Goal: Task Accomplishment & Management: Manage account settings

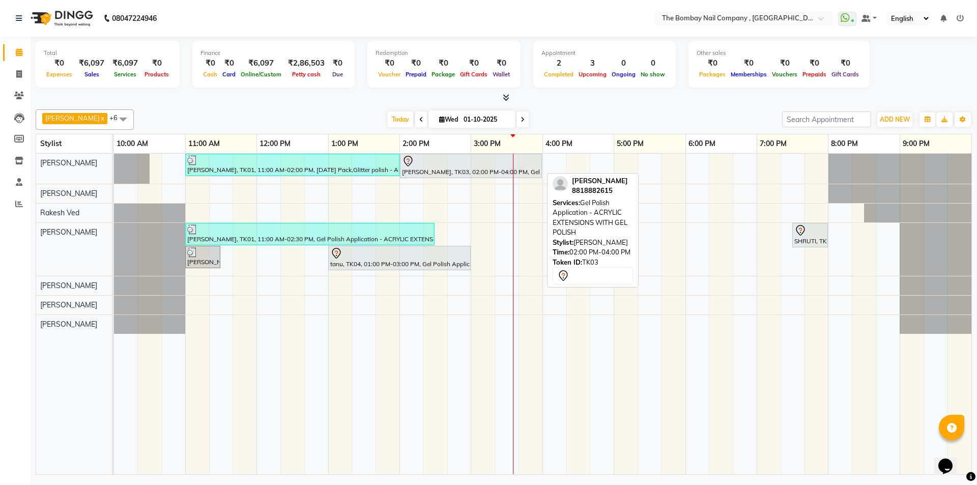
click at [432, 171] on div "shriyan dewangan, TK03, 02:00 PM-04:00 PM, Gel Polish Application - ACRYLIC EXT…" at bounding box center [471, 165] width 140 height 21
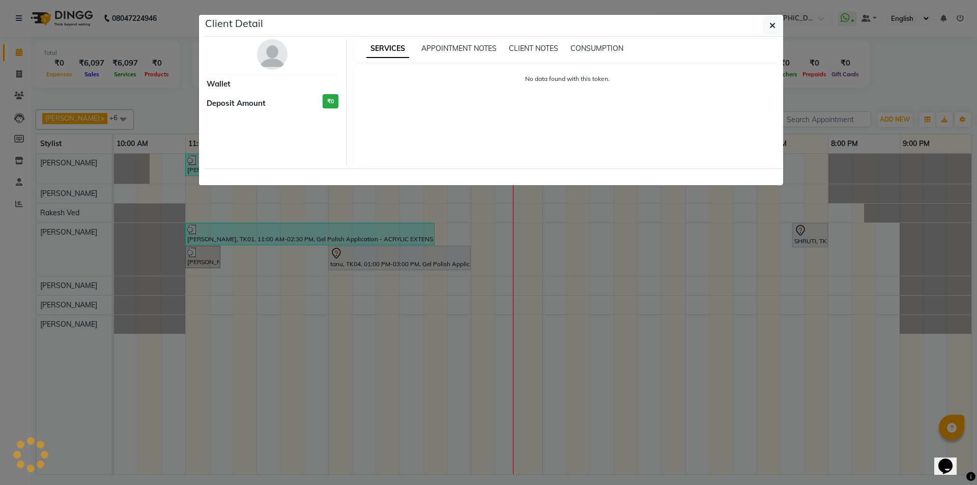
select select "7"
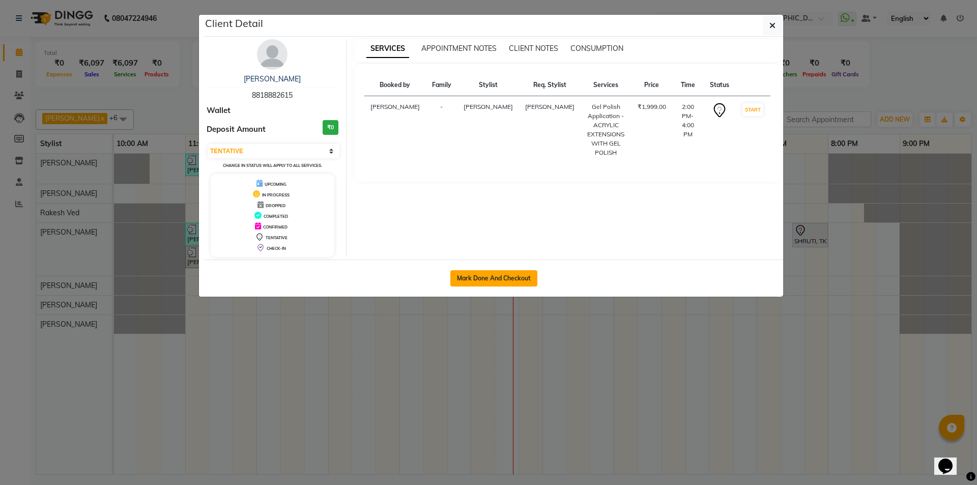
click at [462, 281] on button "Mark Done And Checkout" at bounding box center [493, 278] width 87 height 16
select select "service"
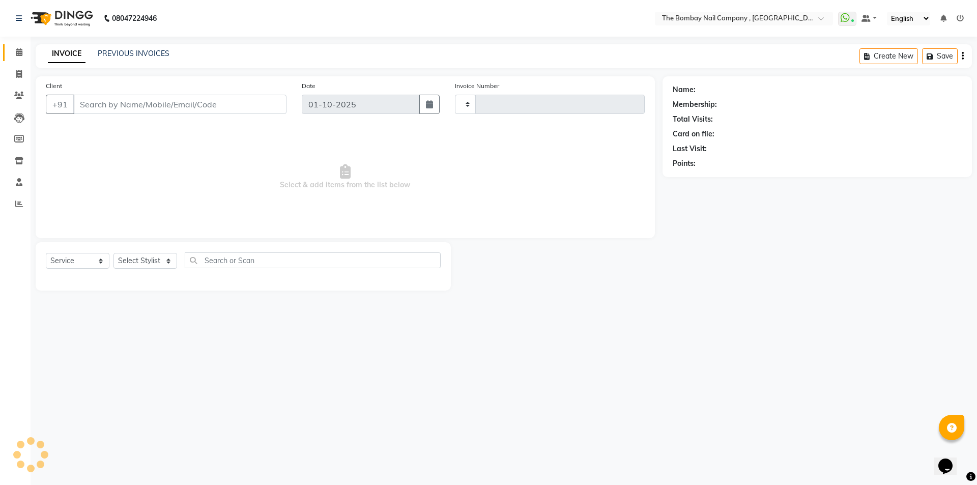
type input "0893"
select select "7684"
type input "88******15"
select select "68146"
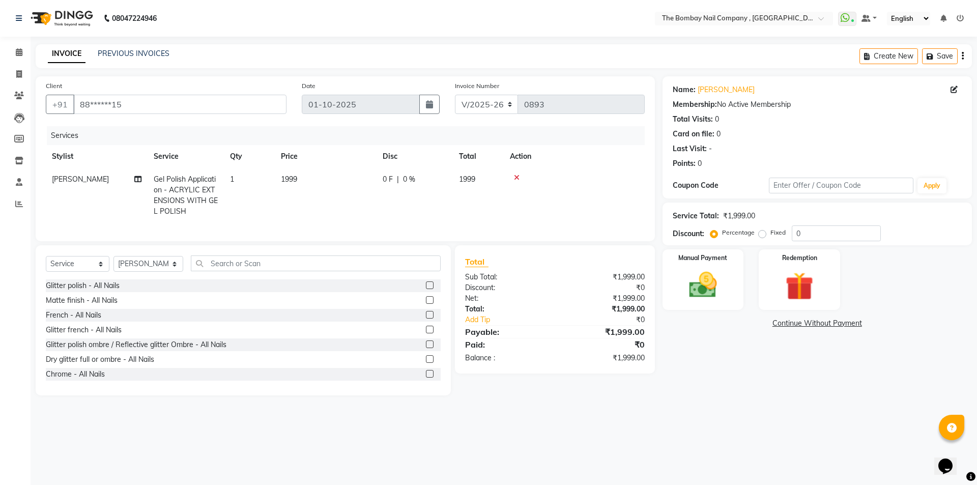
click at [393, 178] on div "0 F | 0 %" at bounding box center [415, 179] width 64 height 11
select select "68146"
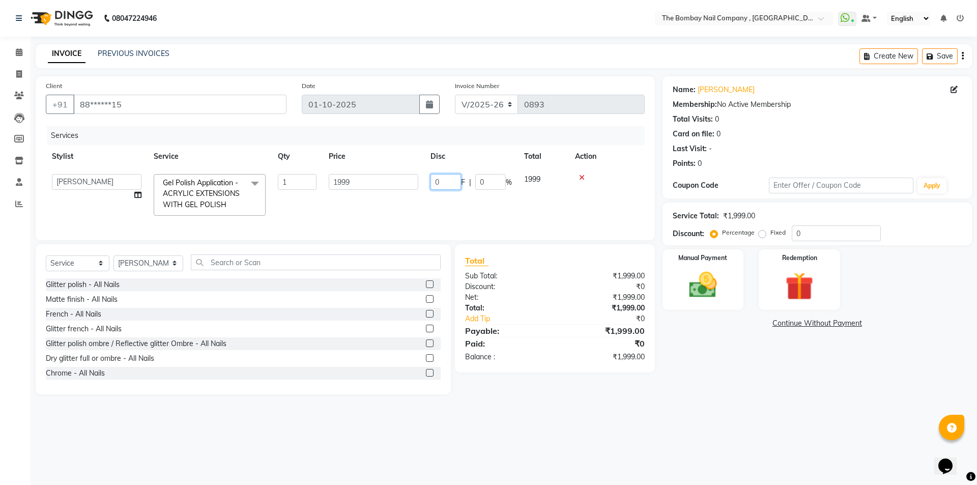
click at [444, 183] on input "0" at bounding box center [445, 182] width 31 height 16
type input "500"
drag, startPoint x: 451, startPoint y: 212, endPoint x: 422, endPoint y: 223, distance: 31.3
click at [451, 213] on td "500 F | 0 %" at bounding box center [471, 195] width 94 height 54
select select "68146"
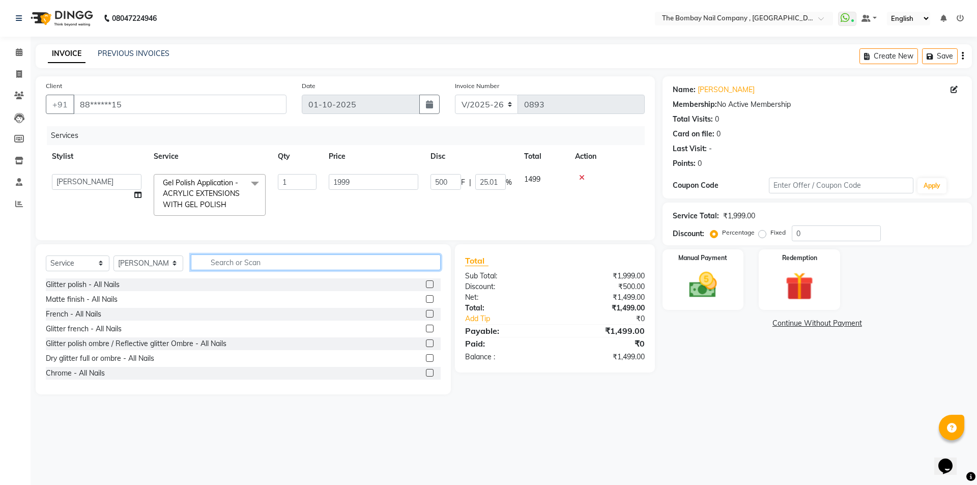
click at [248, 270] on input "text" at bounding box center [316, 262] width 250 height 16
type input "rem"
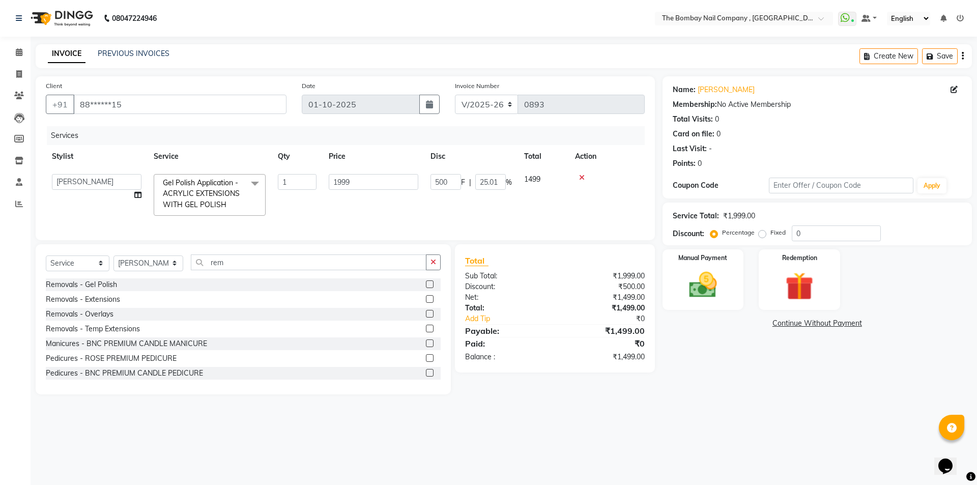
click at [426, 303] on label at bounding box center [430, 299] width 8 height 8
click at [426, 303] on input "checkbox" at bounding box center [429, 299] width 7 height 7
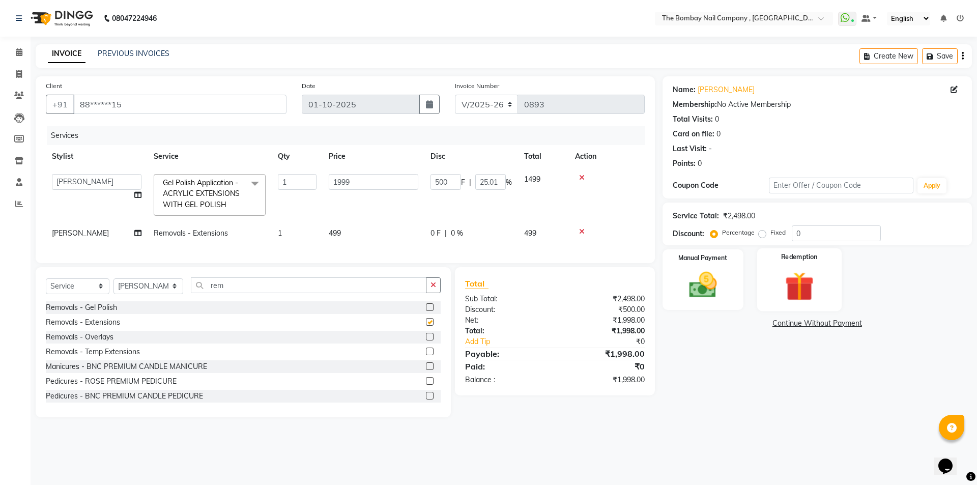
checkbox input "false"
click at [721, 273] on img at bounding box center [702, 285] width 47 height 34
click at [831, 324] on span "UPI" at bounding box center [833, 324] width 16 height 12
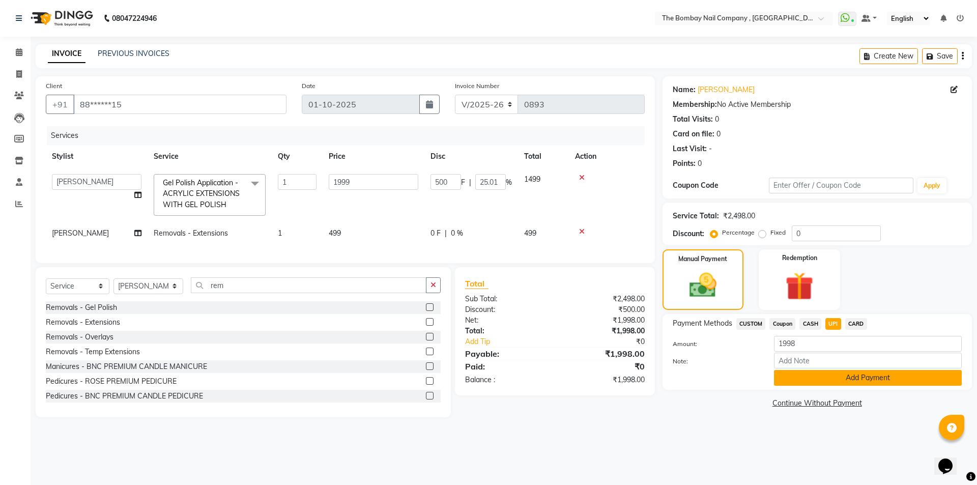
click at [819, 379] on button "Add Payment" at bounding box center [868, 378] width 188 height 16
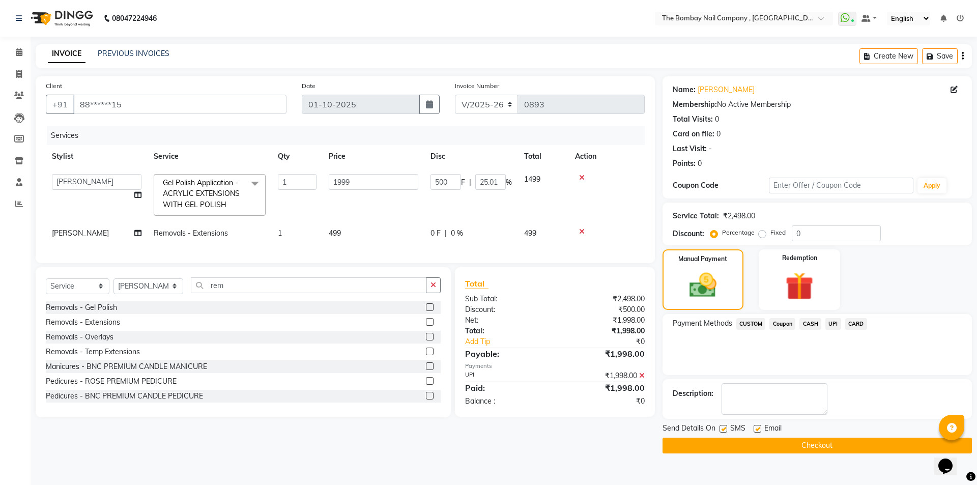
click at [786, 448] on button "Checkout" at bounding box center [816, 446] width 309 height 16
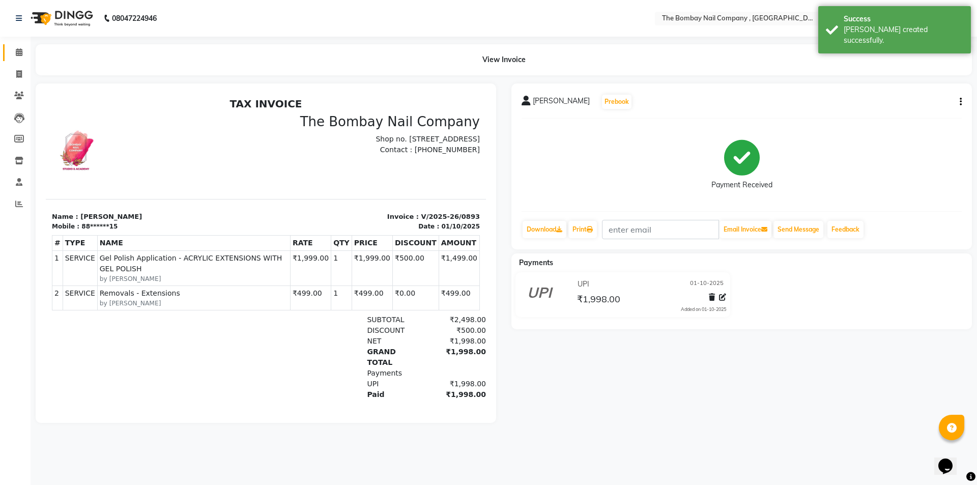
click at [18, 46] on link "Calendar" at bounding box center [15, 52] width 24 height 17
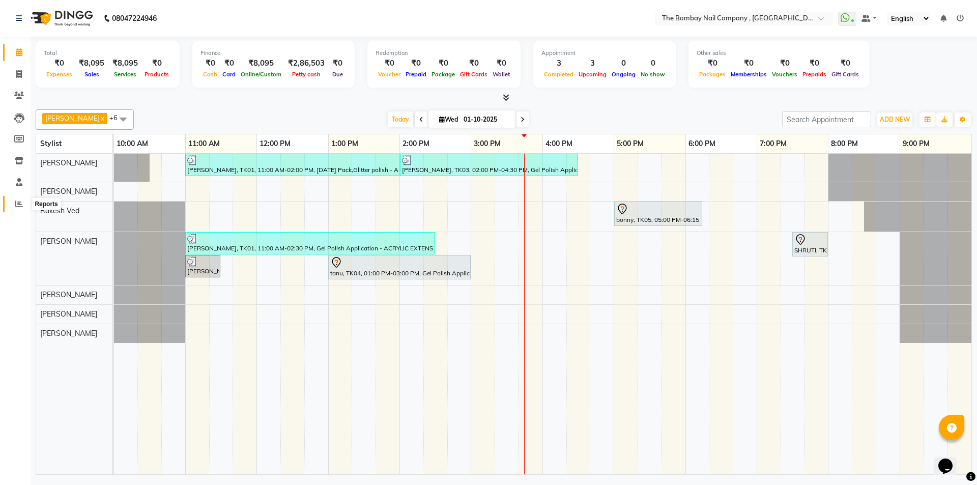
click at [15, 205] on icon at bounding box center [19, 204] width 8 height 8
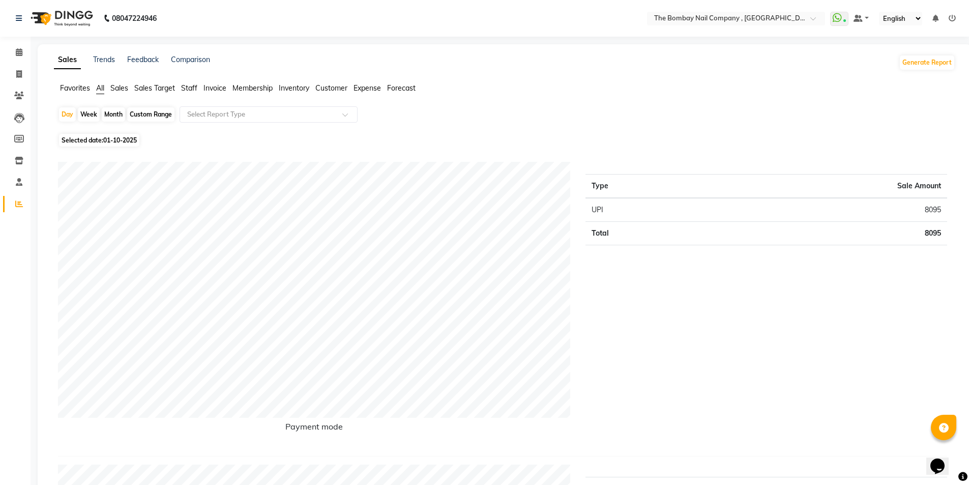
click at [111, 113] on div "Month" at bounding box center [113, 114] width 23 height 14
select select "10"
select select "2025"
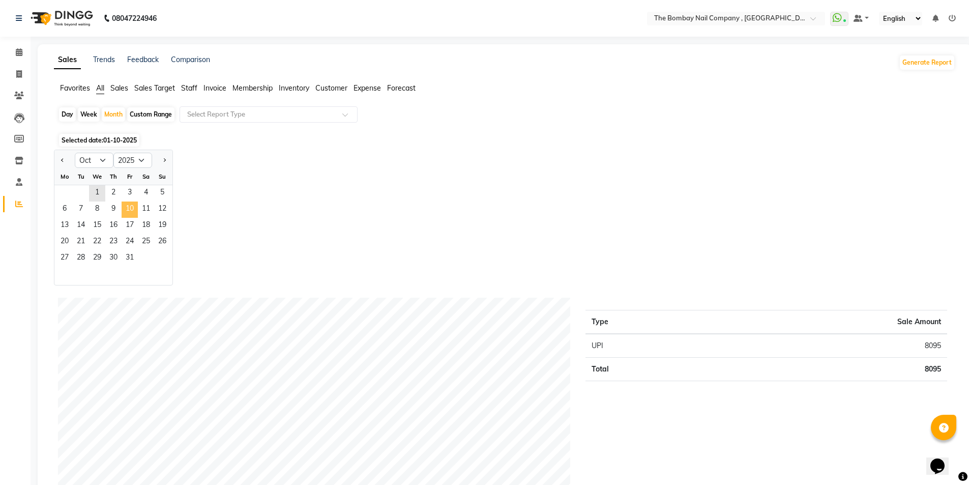
click at [122, 205] on span "10" at bounding box center [130, 209] width 16 height 16
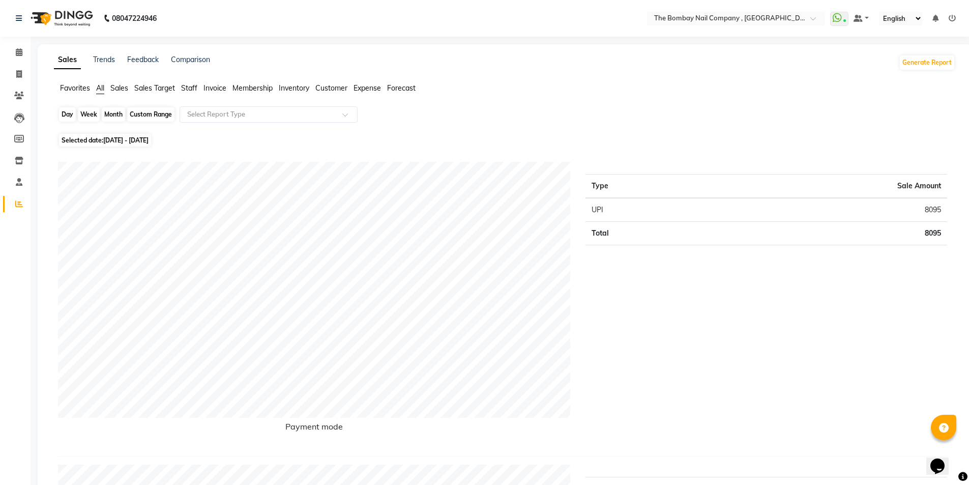
click at [107, 117] on div "Month" at bounding box center [113, 114] width 23 height 14
select select "10"
select select "2025"
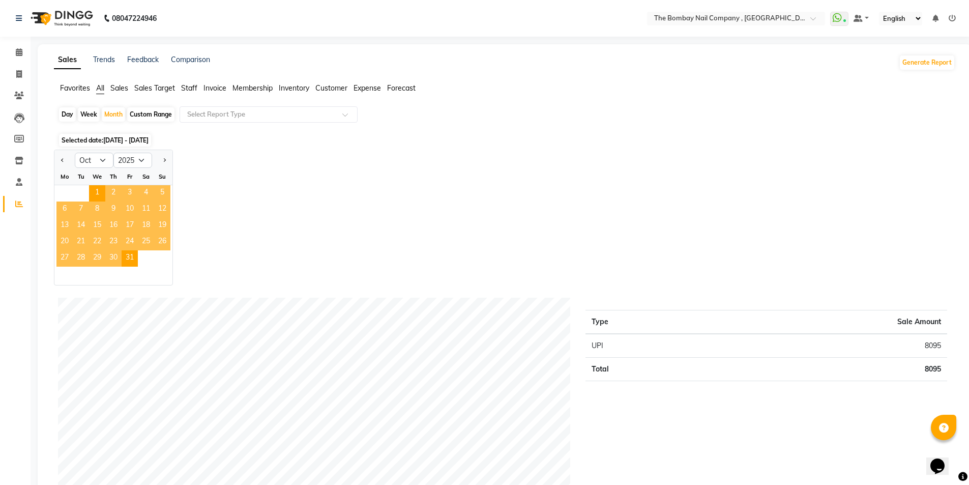
click at [112, 207] on span "9" at bounding box center [113, 209] width 16 height 16
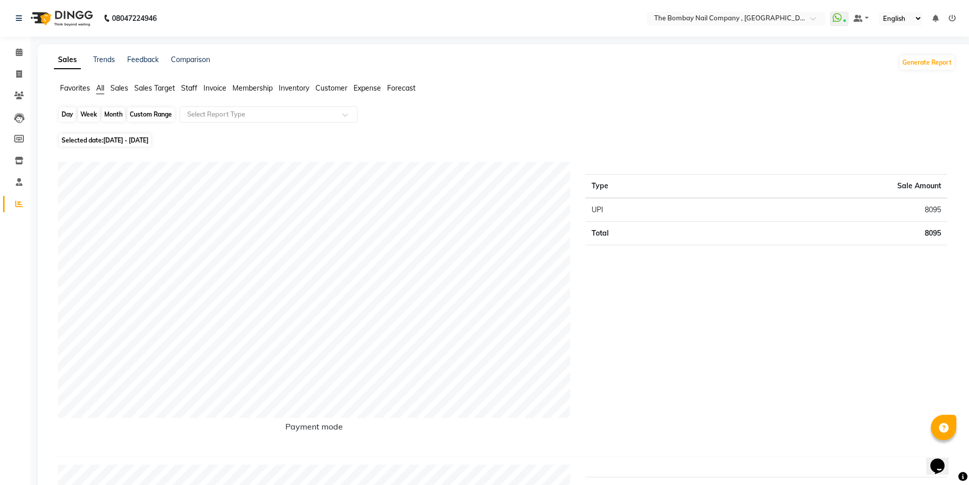
click at [120, 116] on div "Month" at bounding box center [113, 114] width 23 height 14
select select "10"
select select "2025"
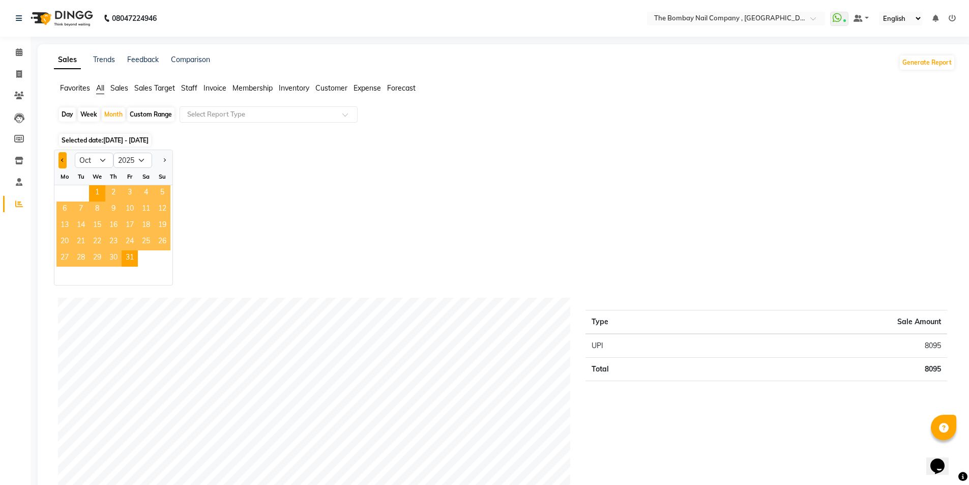
click at [59, 162] on button "Previous month" at bounding box center [63, 160] width 8 height 16
select select "9"
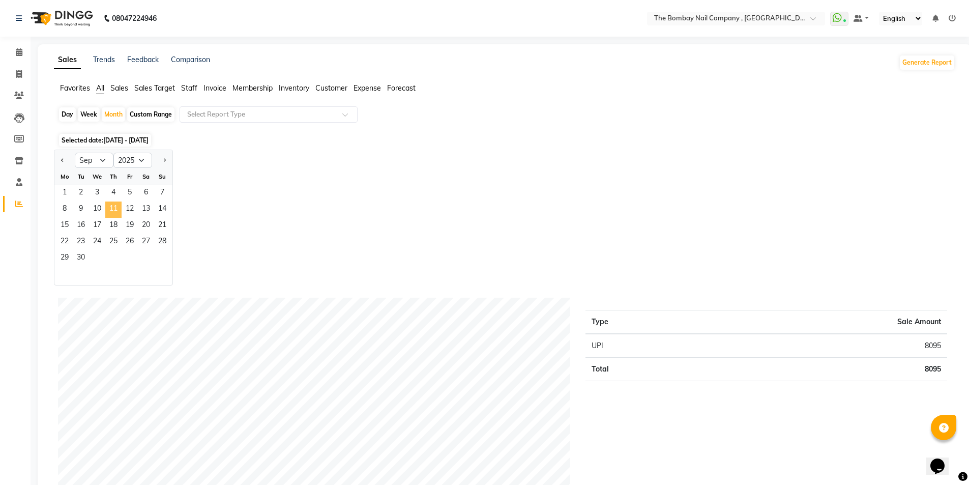
click at [115, 208] on span "11" at bounding box center [113, 209] width 16 height 16
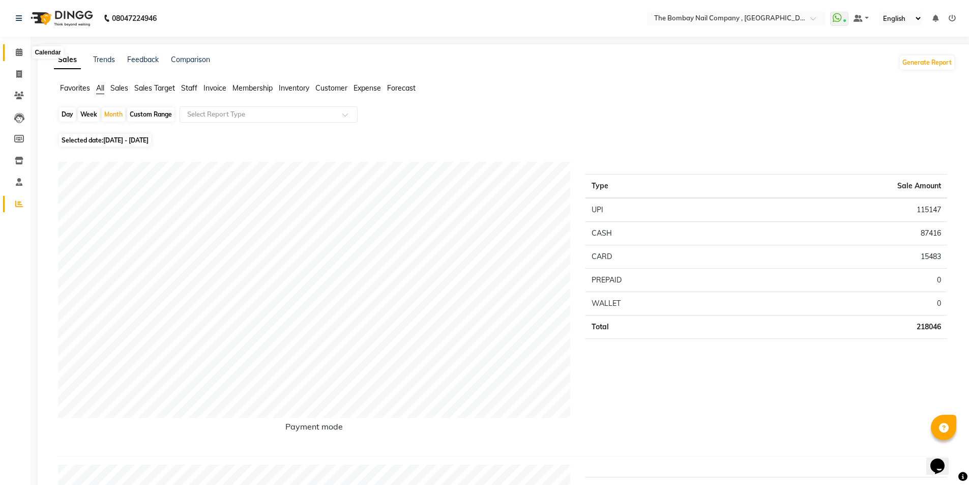
click at [23, 56] on span at bounding box center [19, 53] width 18 height 12
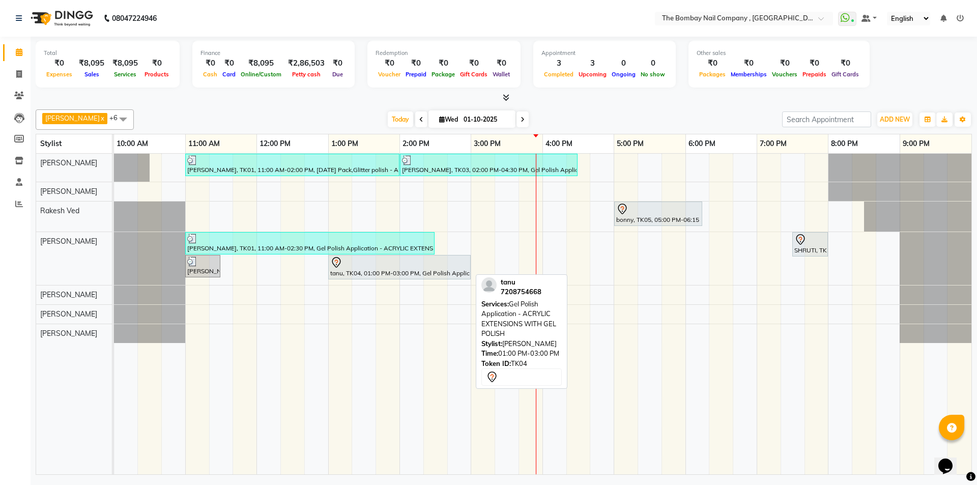
click at [381, 269] on div "tanu, TK04, 01:00 PM-03:00 PM, Gel Polish Application - ACRYLIC EXTENSIONS WITH…" at bounding box center [399, 266] width 140 height 21
select select "7"
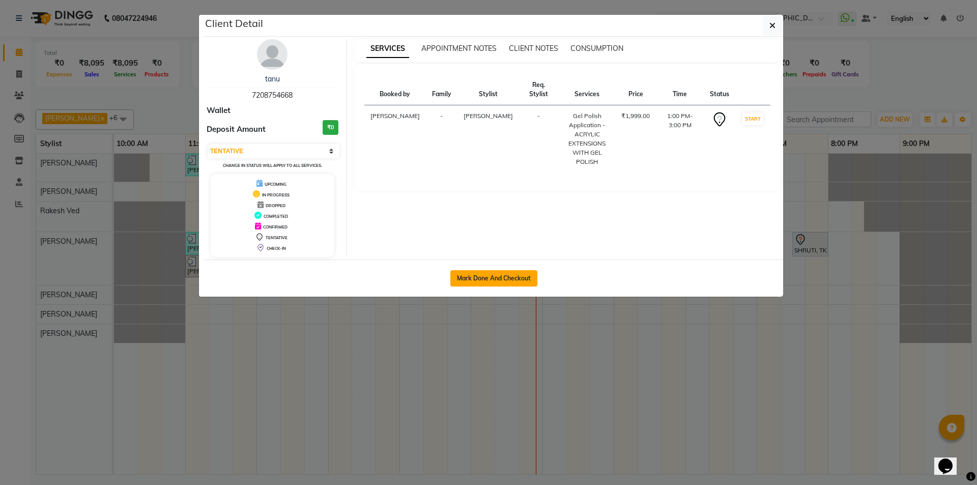
click at [502, 280] on button "Mark Done And Checkout" at bounding box center [493, 278] width 87 height 16
select select "service"
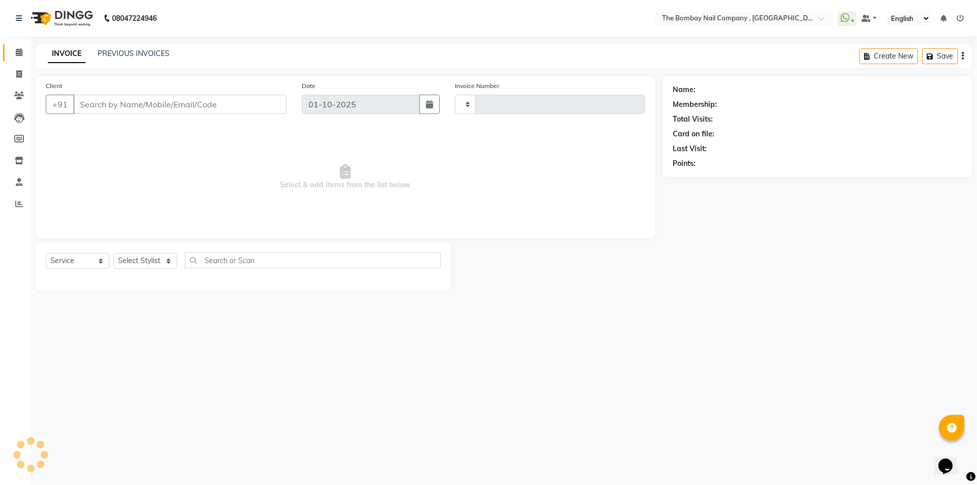
type input "0894"
select select "7684"
type input "72******68"
select select "81634"
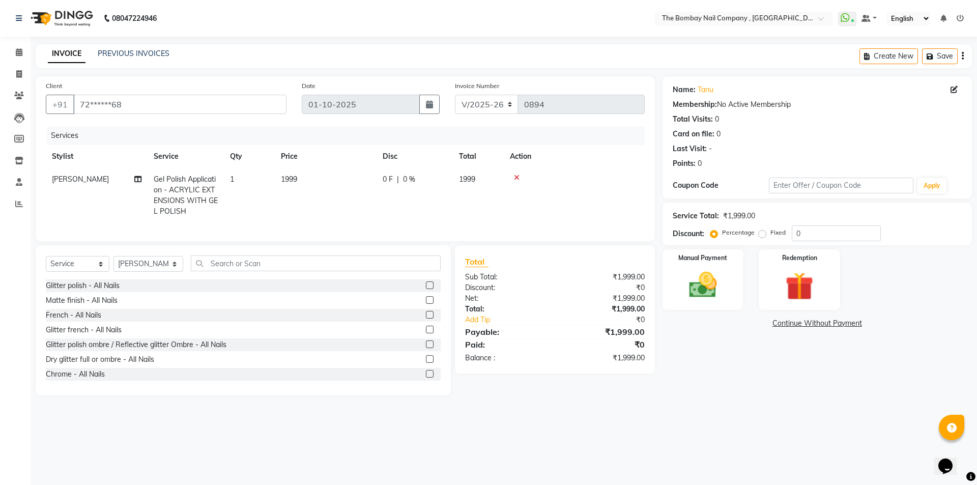
click at [391, 178] on span "0 F" at bounding box center [388, 179] width 10 height 11
select select "81634"
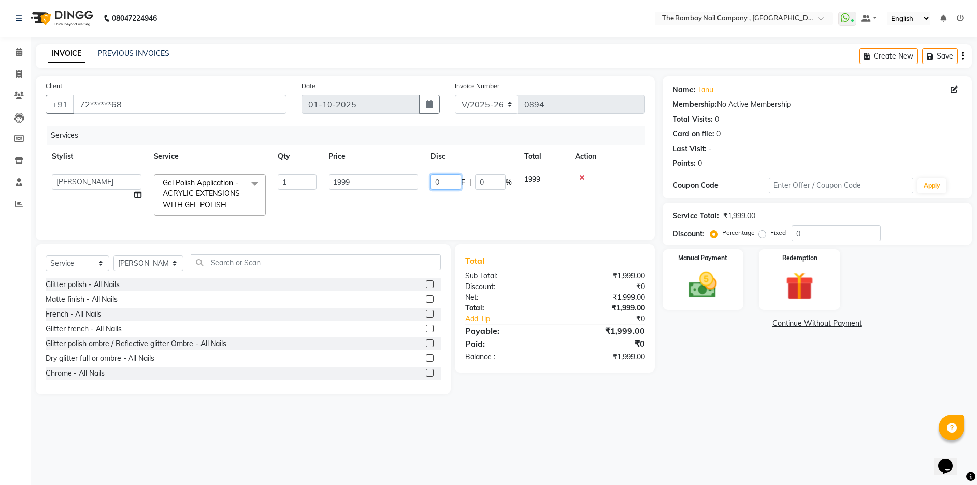
click at [449, 180] on input "0" at bounding box center [445, 182] width 31 height 16
type input "500"
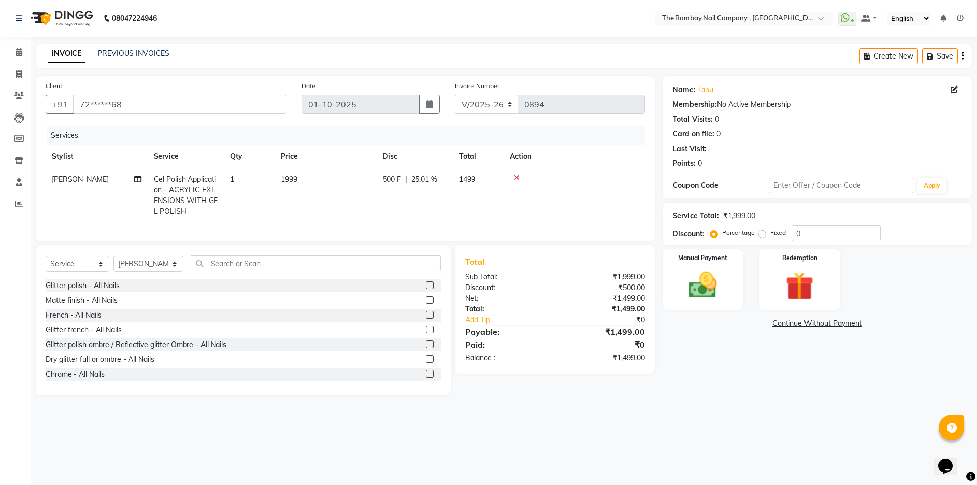
click at [451, 194] on td "500 F | 25.01 %" at bounding box center [414, 195] width 76 height 55
select select "81634"
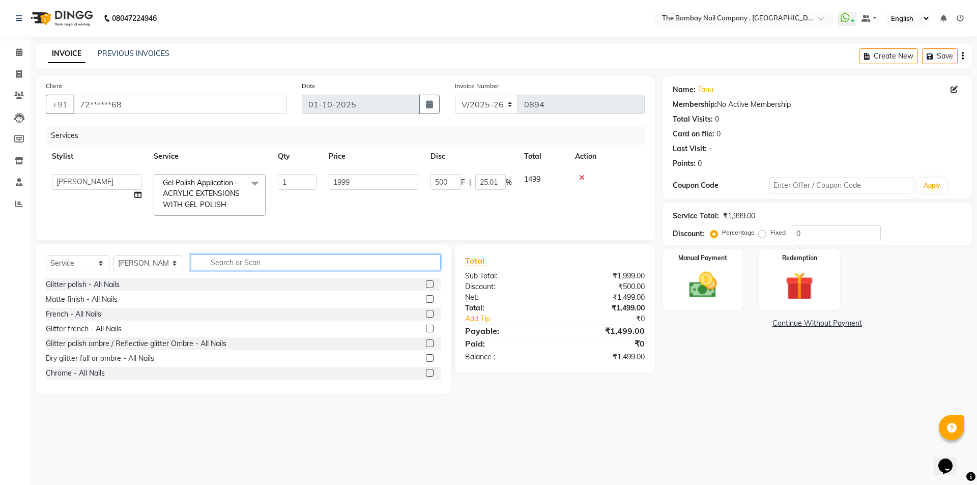
drag, startPoint x: 308, startPoint y: 263, endPoint x: 306, endPoint y: 271, distance: 7.8
click at [308, 264] on input "text" at bounding box center [316, 262] width 250 height 16
type input "rem"
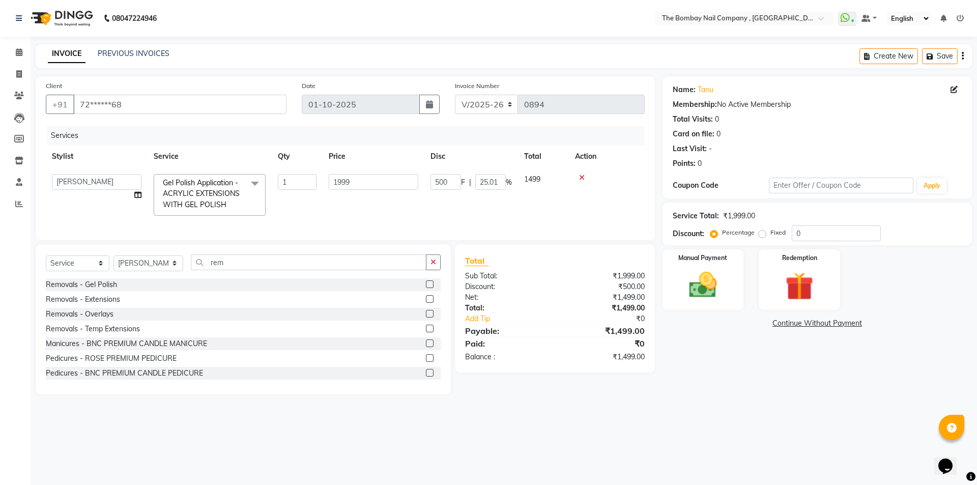
click at [426, 318] on div at bounding box center [433, 314] width 15 height 13
click at [426, 303] on label at bounding box center [430, 299] width 8 height 8
click at [426, 303] on input "checkbox" at bounding box center [429, 299] width 7 height 7
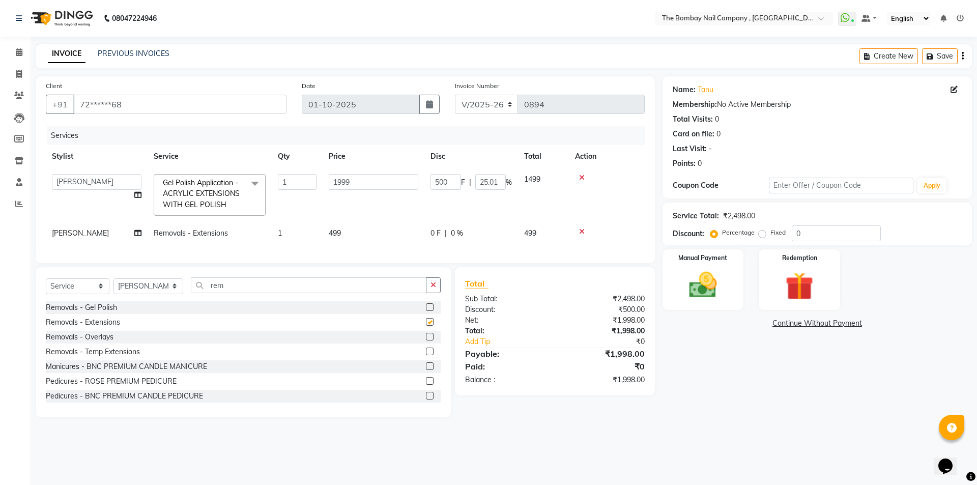
checkbox input "false"
click at [236, 293] on input "rem" at bounding box center [309, 285] width 236 height 16
type input "r"
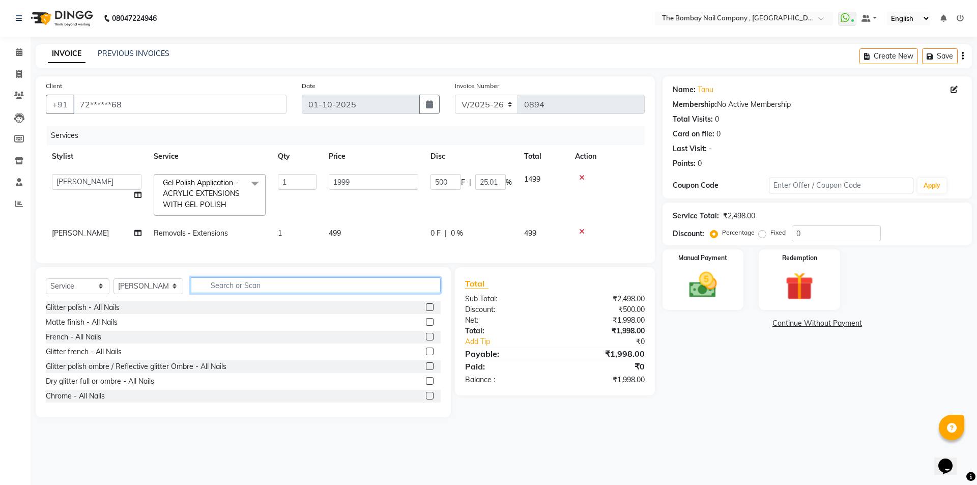
type input "a"
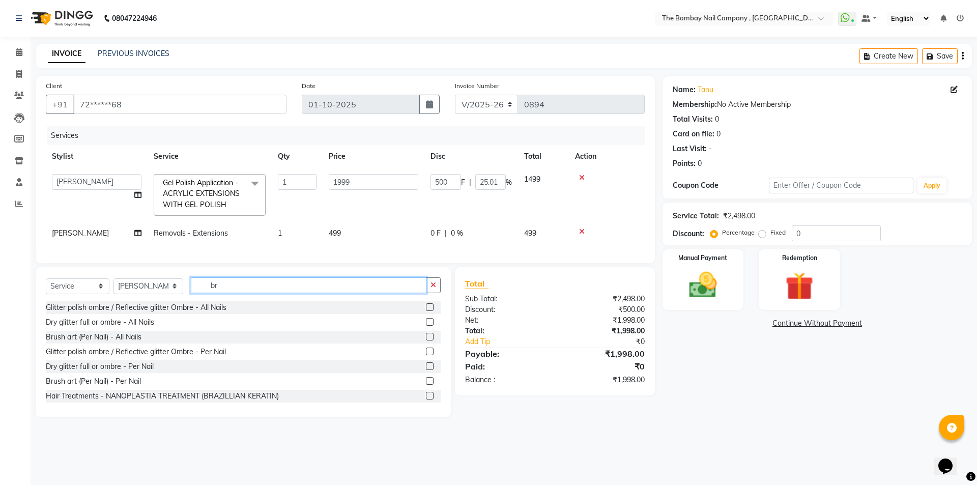
type input "br"
click at [426, 385] on label at bounding box center [430, 381] width 8 height 8
click at [426, 385] on input "checkbox" at bounding box center [429, 381] width 7 height 7
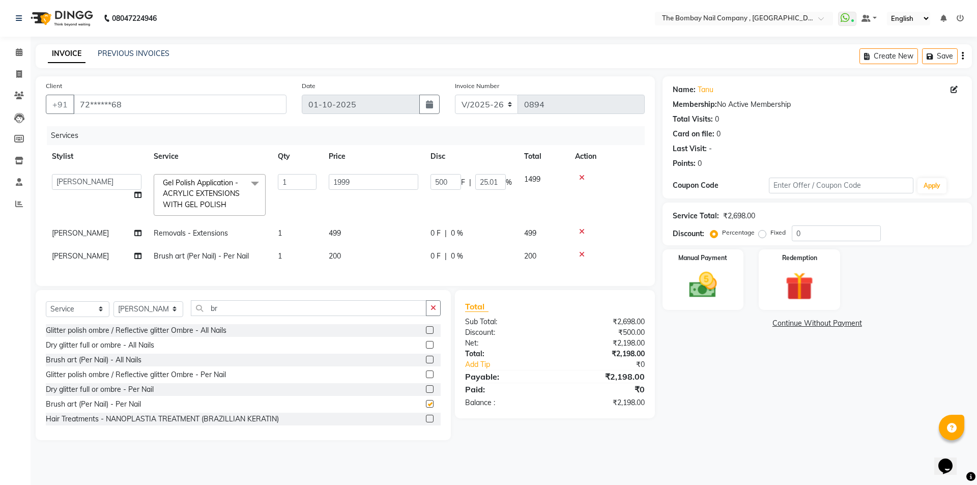
checkbox input "false"
click at [345, 252] on td "200" at bounding box center [374, 256] width 102 height 23
select select "81634"
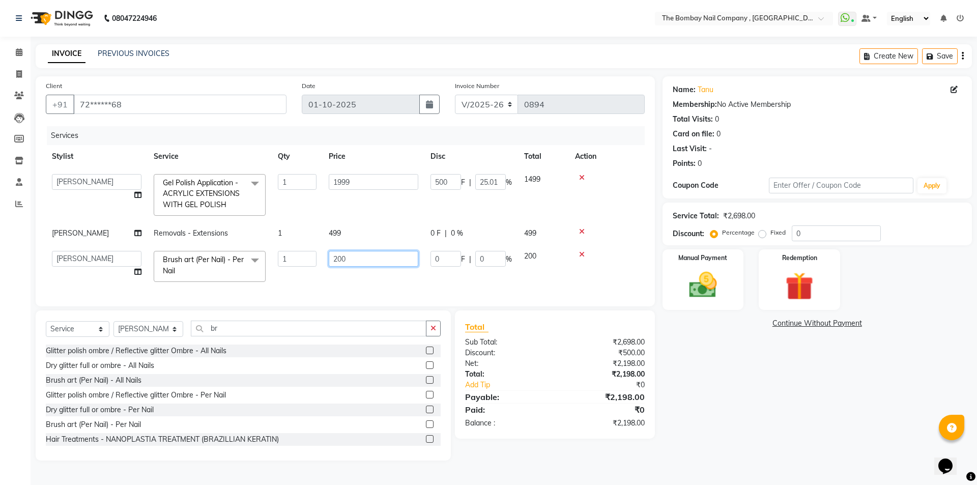
click at [356, 257] on input "200" at bounding box center [374, 259] width 90 height 16
type input "2"
type input "100"
drag, startPoint x: 618, startPoint y: 226, endPoint x: 626, endPoint y: 228, distance: 7.9
click at [626, 228] on td at bounding box center [607, 233] width 76 height 23
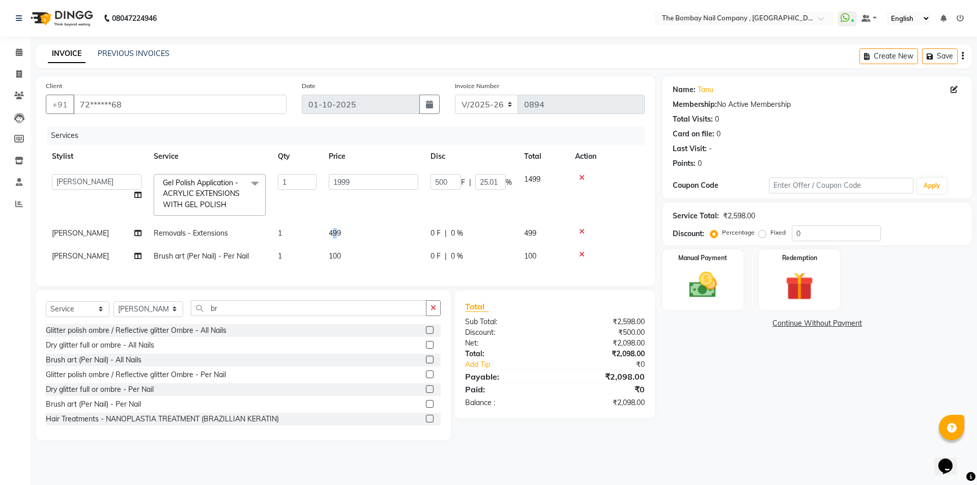
click at [335, 232] on span "499" at bounding box center [335, 232] width 12 height 9
select select "81634"
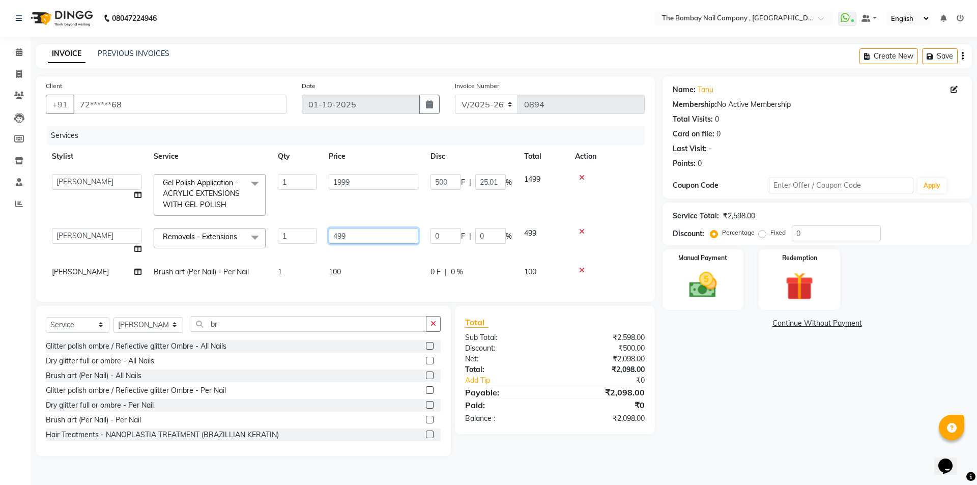
click at [351, 235] on input "499" at bounding box center [374, 236] width 90 height 16
type input "4"
type input "500"
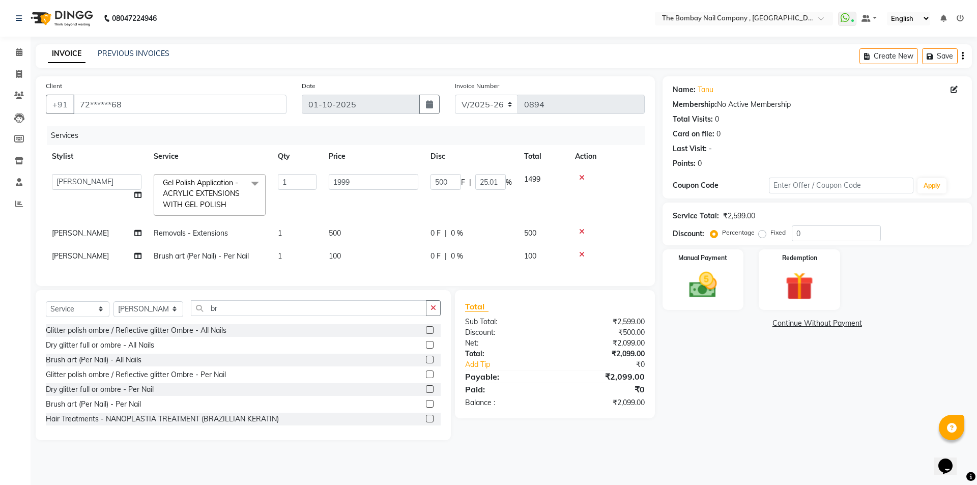
click at [616, 253] on tbody "BNC Ahmedabad Harsh Kalyani Krishna Zala Manesh Maulika Parth Soni Rakesh Ved R…" at bounding box center [345, 218] width 599 height 100
click at [713, 285] on img at bounding box center [702, 285] width 47 height 34
click at [811, 322] on span "CASH" at bounding box center [810, 324] width 22 height 12
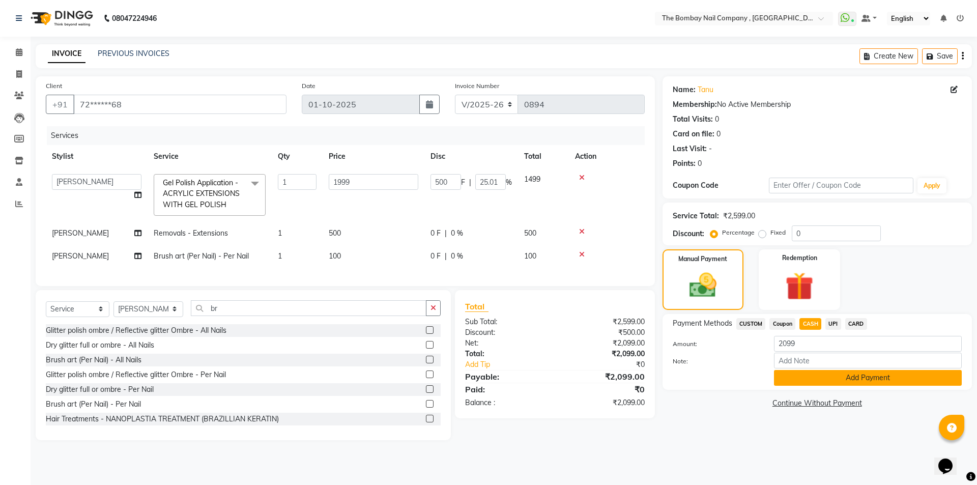
click at [826, 380] on button "Add Payment" at bounding box center [868, 378] width 188 height 16
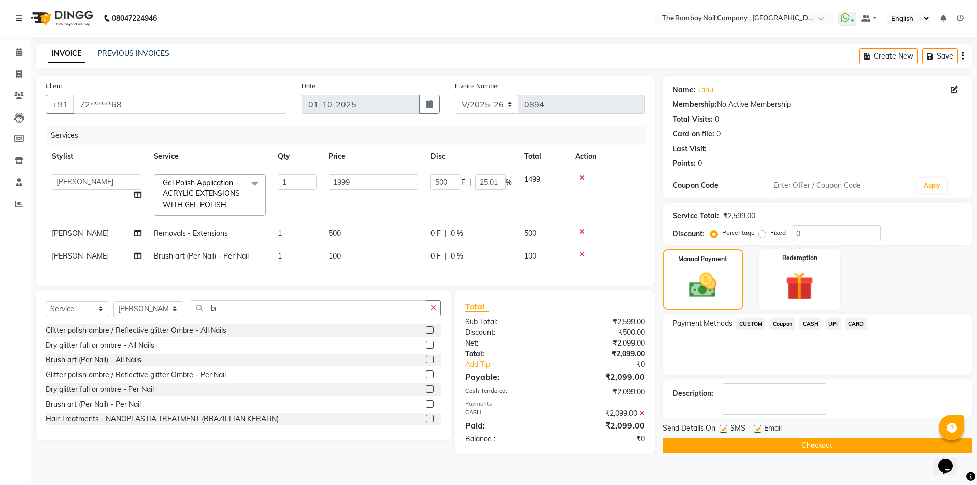
click at [812, 446] on button "Checkout" at bounding box center [816, 446] width 309 height 16
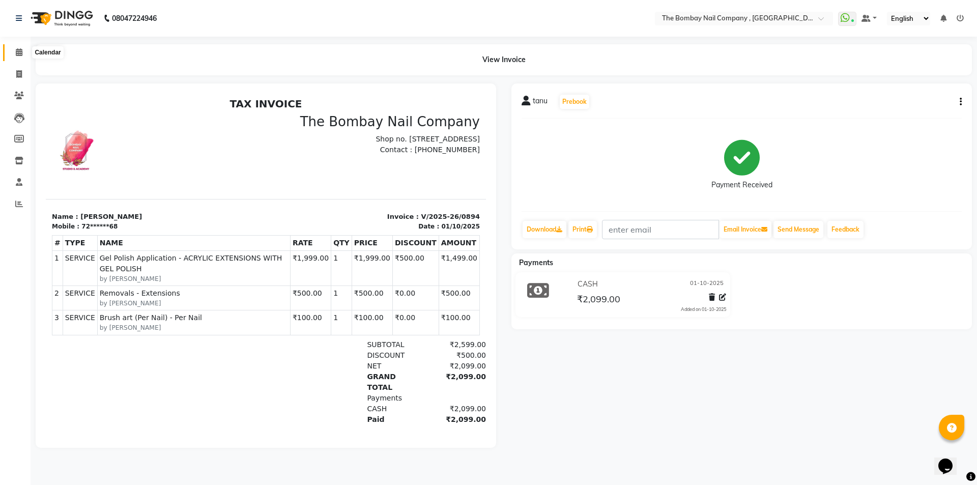
click at [19, 47] on span at bounding box center [19, 53] width 18 height 12
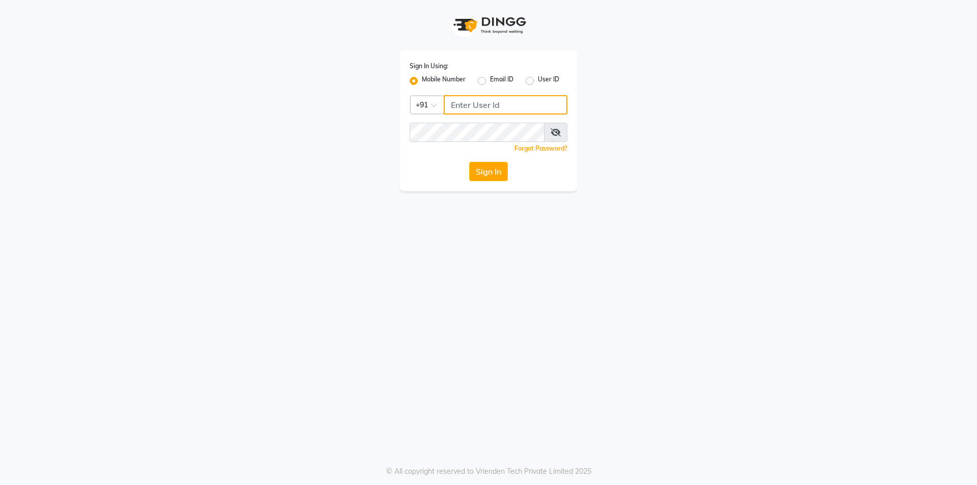
click at [509, 109] on input "Username" at bounding box center [506, 104] width 124 height 19
type input "9574111619"
click at [503, 195] on div "Sign In Using: Mobile Number Email ID User ID Country Code × [PHONE_NUMBER] Rem…" at bounding box center [488, 242] width 977 height 485
click at [489, 163] on button "Sign In" at bounding box center [488, 171] width 39 height 19
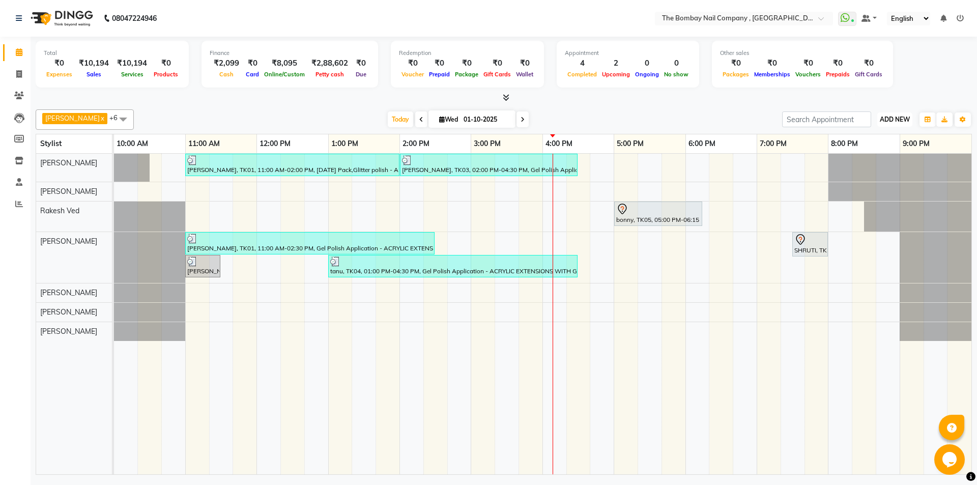
click at [888, 118] on span "ADD NEW" at bounding box center [895, 119] width 30 height 8
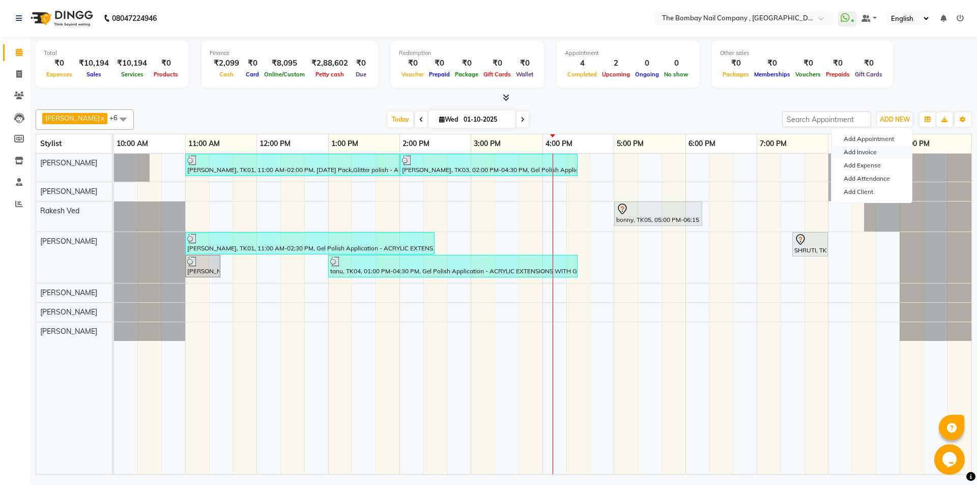
click at [873, 155] on link "Add Invoice" at bounding box center [871, 151] width 80 height 13
select select "service"
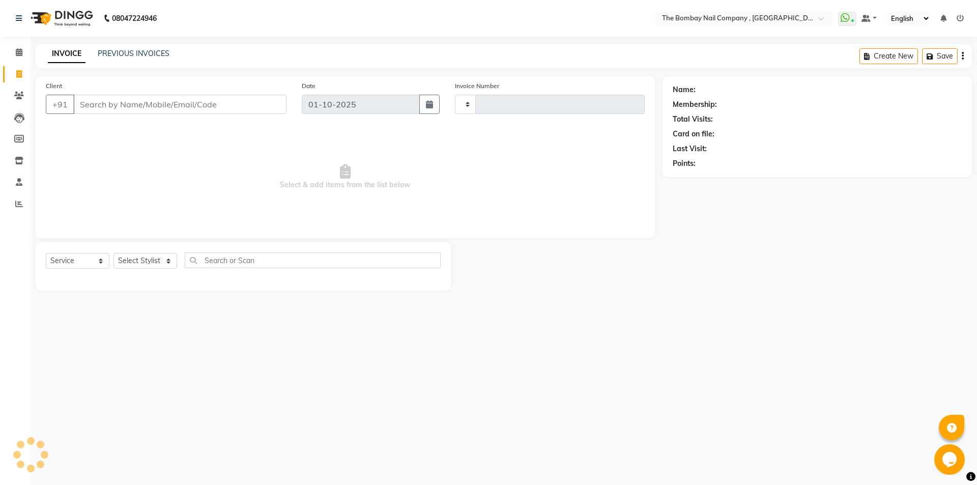
type input "0895"
select select "7684"
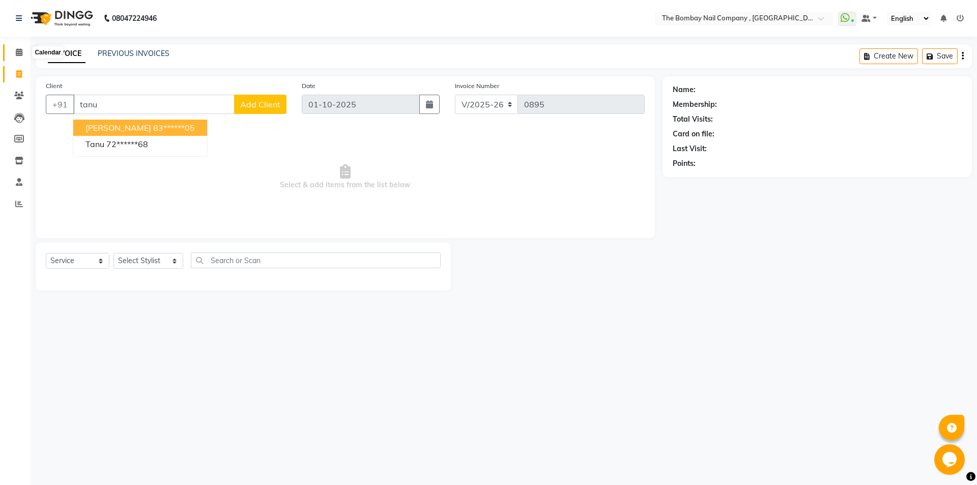
type input "tanu"
click at [14, 52] on span at bounding box center [19, 53] width 18 height 12
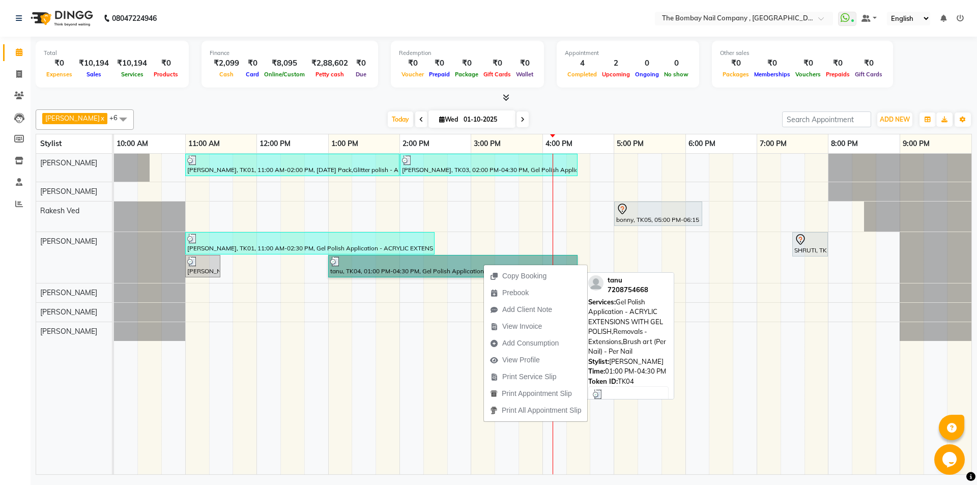
click at [450, 267] on link "tanu, TK04, 01:00 PM-04:30 PM, Gel Polish Application - ACRYLIC EXTENSIONS WITH…" at bounding box center [452, 266] width 249 height 22
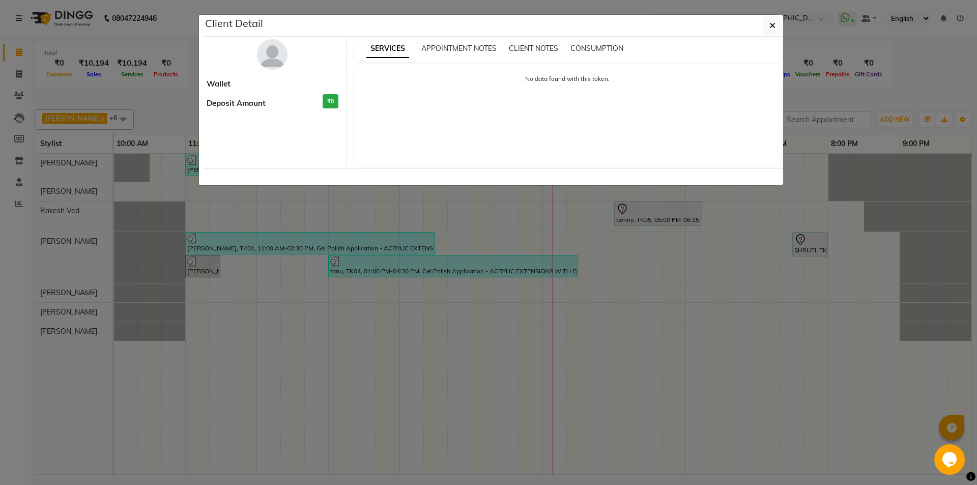
select select "3"
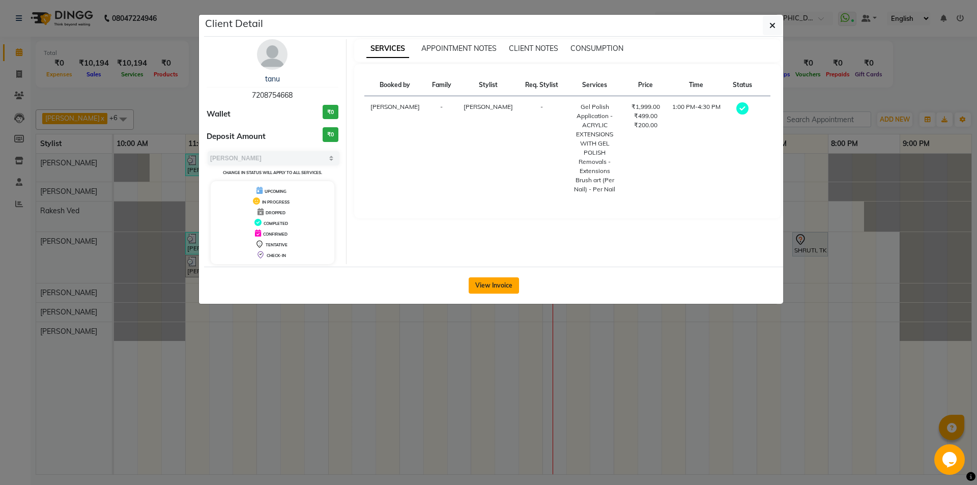
click at [476, 283] on button "View Invoice" at bounding box center [494, 285] width 50 height 16
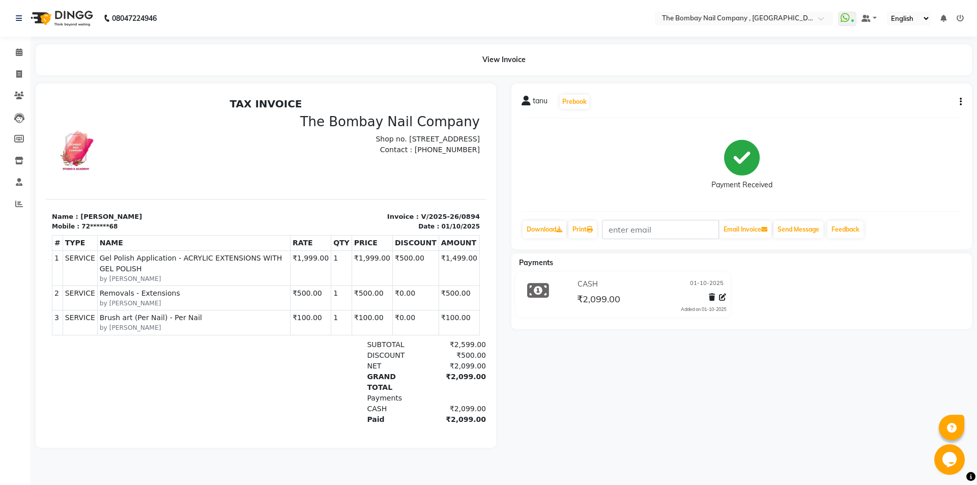
click at [960, 102] on icon "button" at bounding box center [960, 102] width 2 height 1
click at [922, 109] on div "Edit Invoice" at bounding box center [910, 108] width 70 height 13
select select "service"
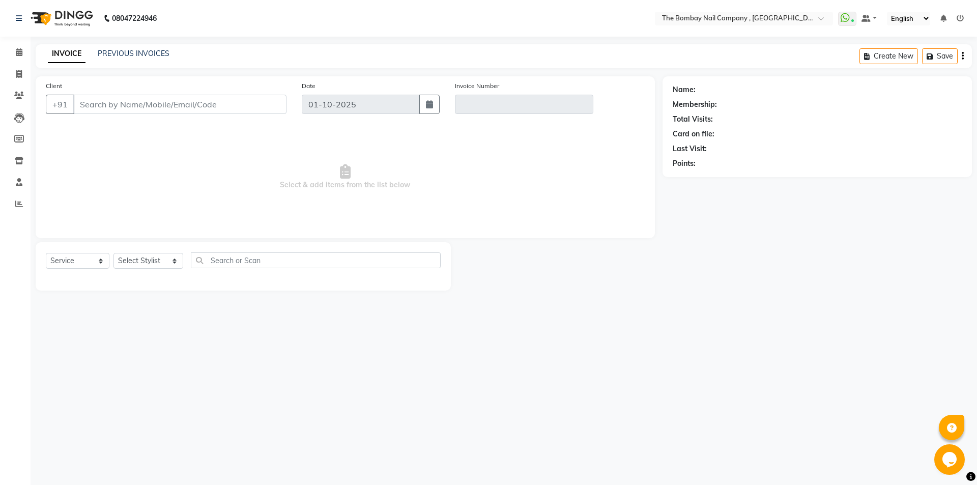
type input "72******68"
type input "V/2025-26/0894"
select select "select"
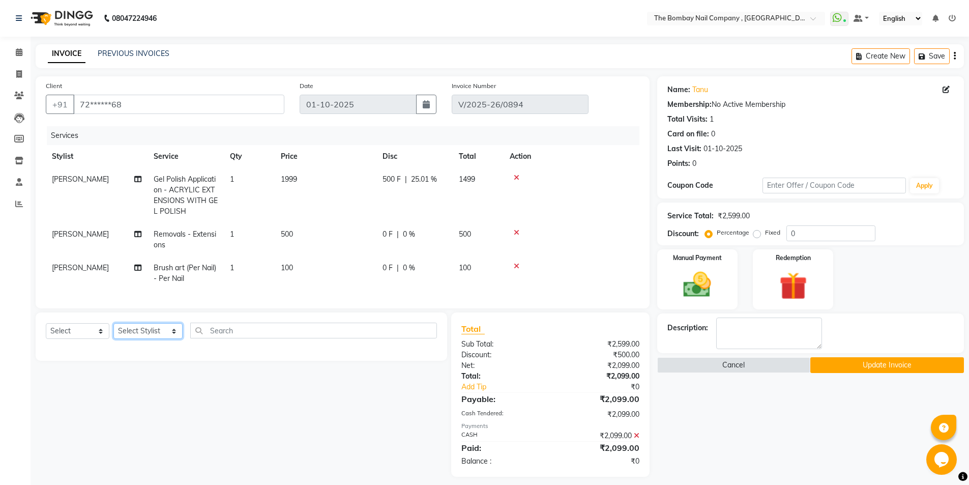
click at [148, 338] on select "Select Stylist BNC [GEOGRAPHIC_DATA] [PERSON_NAME] [PERSON_NAME] [PERSON_NAME] …" at bounding box center [147, 331] width 69 height 16
select select "71361"
click at [113, 331] on select "Select Stylist BNC [GEOGRAPHIC_DATA] [PERSON_NAME] [PERSON_NAME] [PERSON_NAME] …" at bounding box center [147, 331] width 69 height 16
click at [244, 338] on input "text" at bounding box center [313, 331] width 247 height 16
type input "blow"
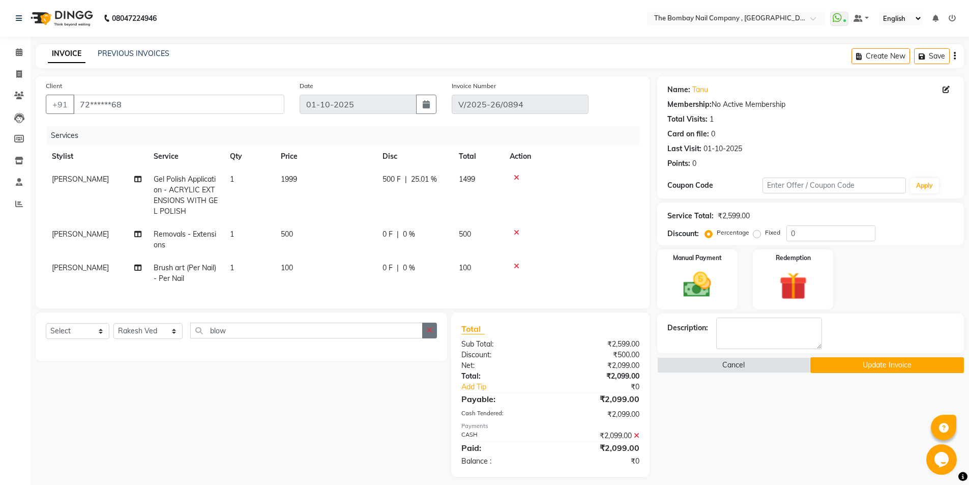
click at [432, 334] on icon "button" at bounding box center [430, 330] width 6 height 7
click at [901, 368] on button "Update Invoice" at bounding box center [887, 365] width 154 height 16
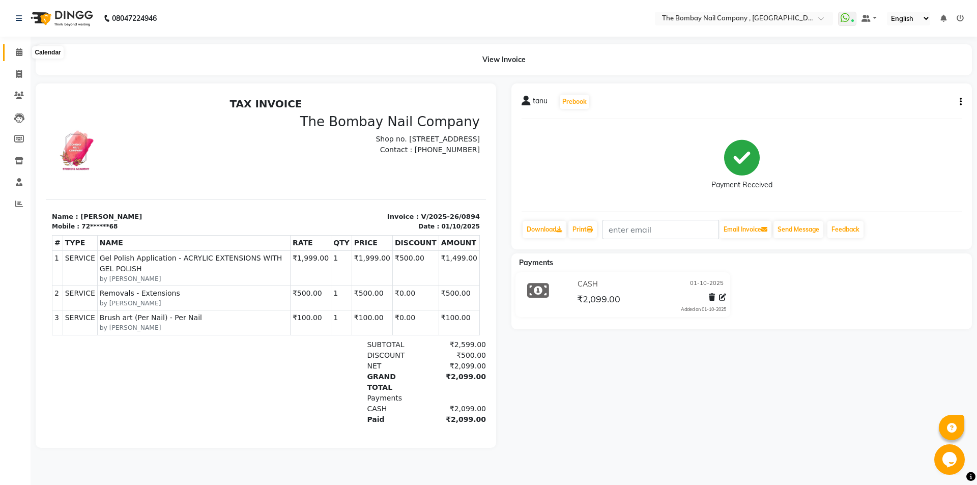
click at [16, 51] on icon at bounding box center [19, 52] width 7 height 8
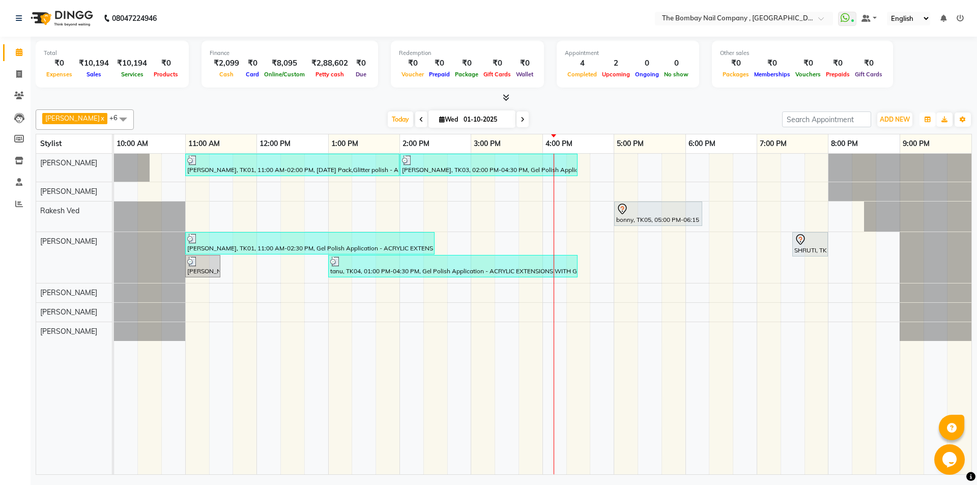
click at [929, 121] on icon "button" at bounding box center [927, 120] width 6 height 6
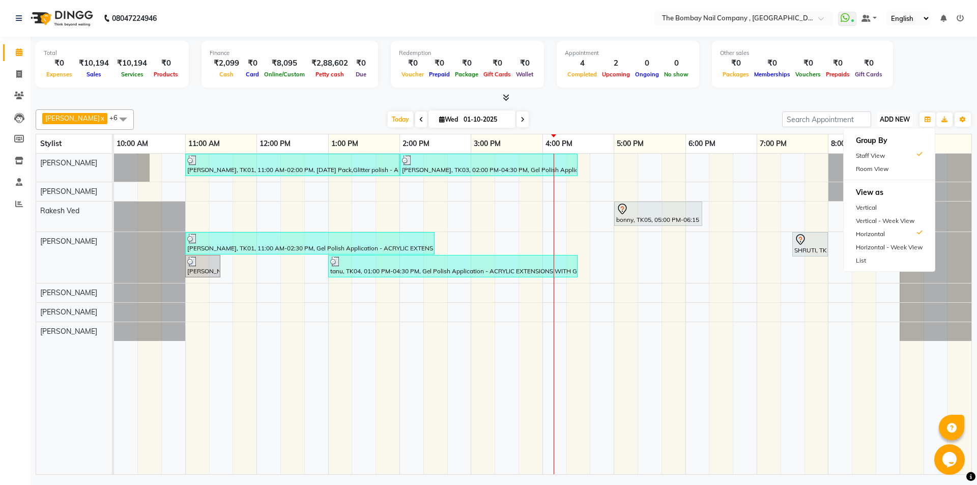
click at [904, 122] on span "ADD NEW" at bounding box center [895, 119] width 30 height 8
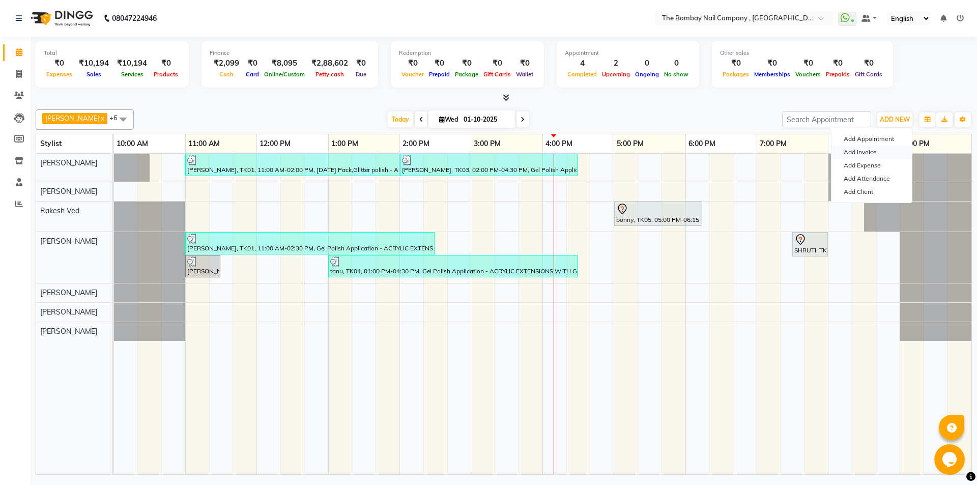
click at [890, 152] on link "Add Invoice" at bounding box center [871, 151] width 80 height 13
select select "7684"
select select "service"
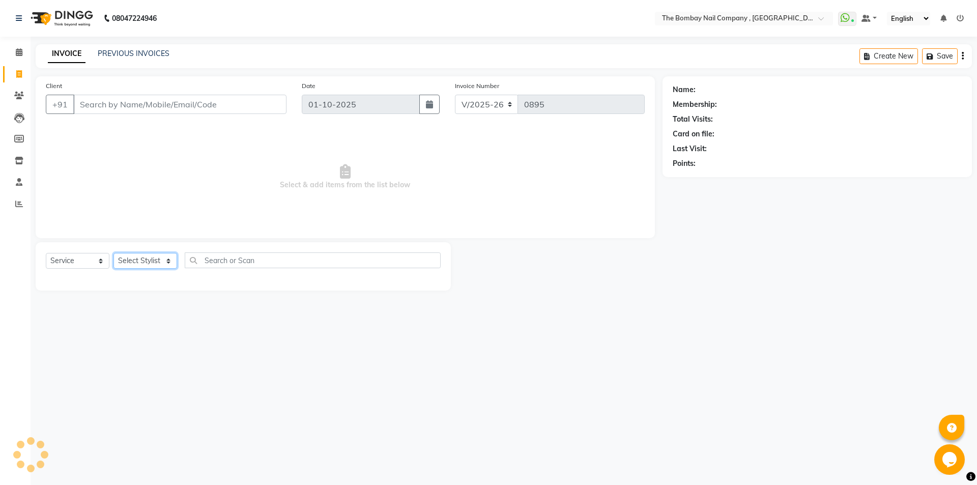
click at [129, 260] on select "Select Stylist" at bounding box center [145, 261] width 64 height 16
select select "71361"
click at [113, 253] on select "Select Stylist BNC [GEOGRAPHIC_DATA] [PERSON_NAME] [PERSON_NAME] [PERSON_NAME] …" at bounding box center [148, 261] width 70 height 16
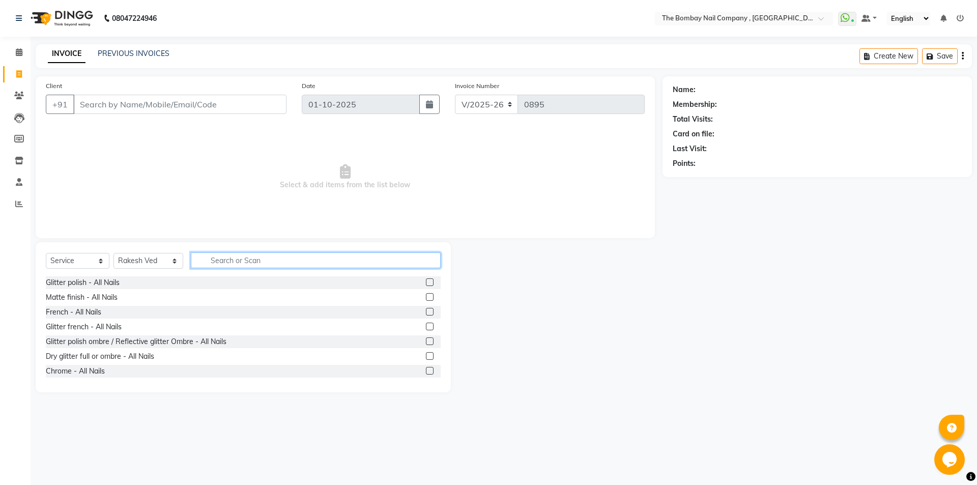
click at [220, 265] on input "text" at bounding box center [316, 260] width 250 height 16
type input "blow"
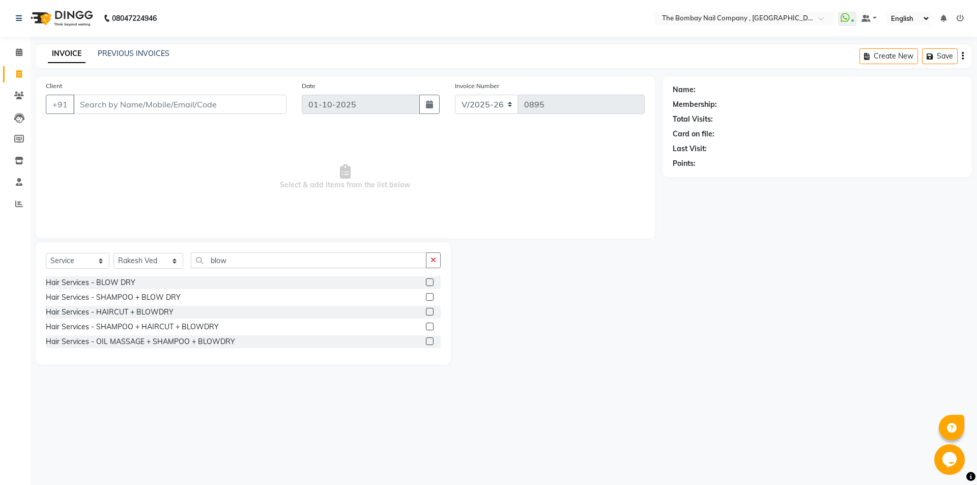
click at [428, 286] on div at bounding box center [429, 283] width 7 height 11
click at [432, 278] on div at bounding box center [433, 282] width 15 height 13
click at [430, 285] on label at bounding box center [430, 282] width 8 height 8
click at [430, 285] on input "checkbox" at bounding box center [429, 282] width 7 height 7
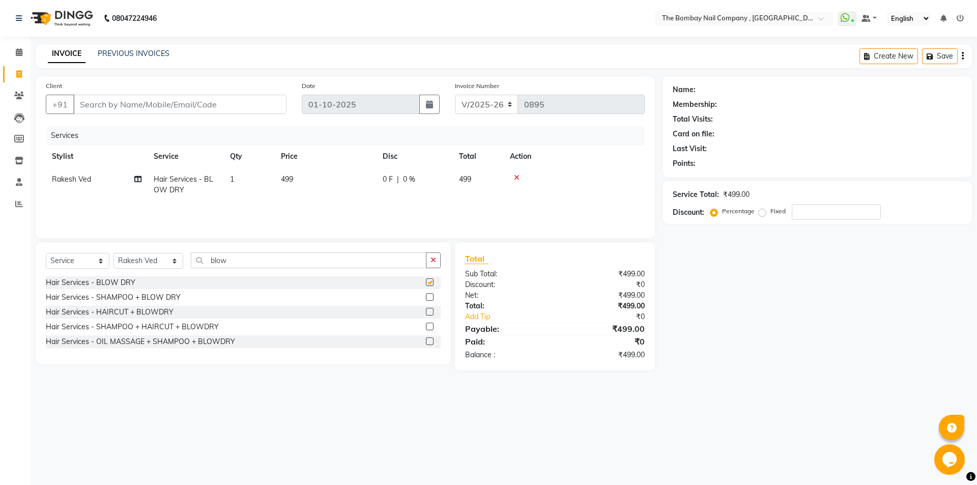
checkbox input "false"
click at [190, 92] on div "Client +91" at bounding box center [166, 101] width 256 height 42
click at [189, 105] on input "Client" at bounding box center [179, 104] width 213 height 19
type input "t"
type input "0"
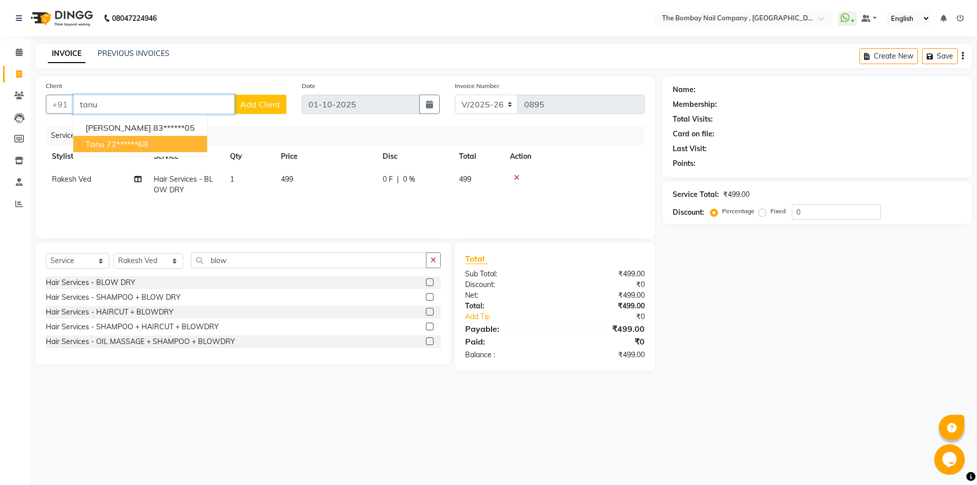
click at [147, 151] on button "tanu 72******68" at bounding box center [140, 144] width 134 height 16
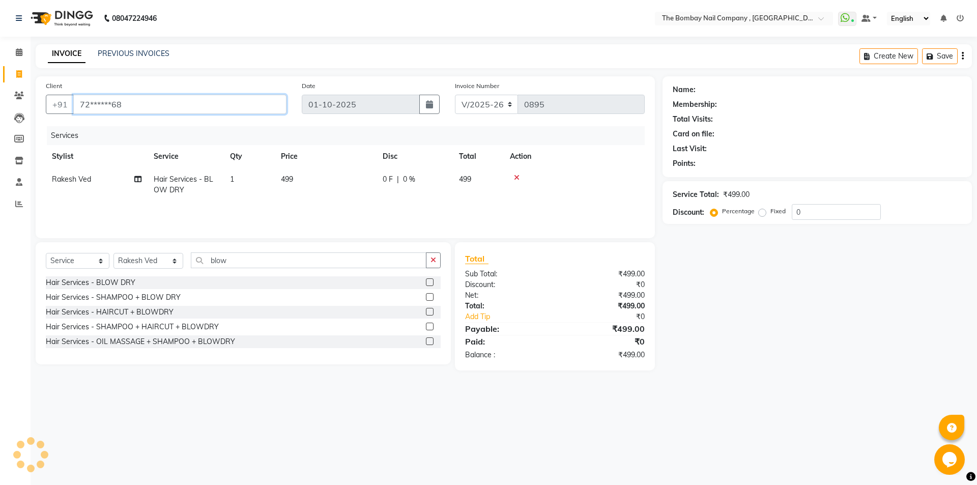
type input "72******68"
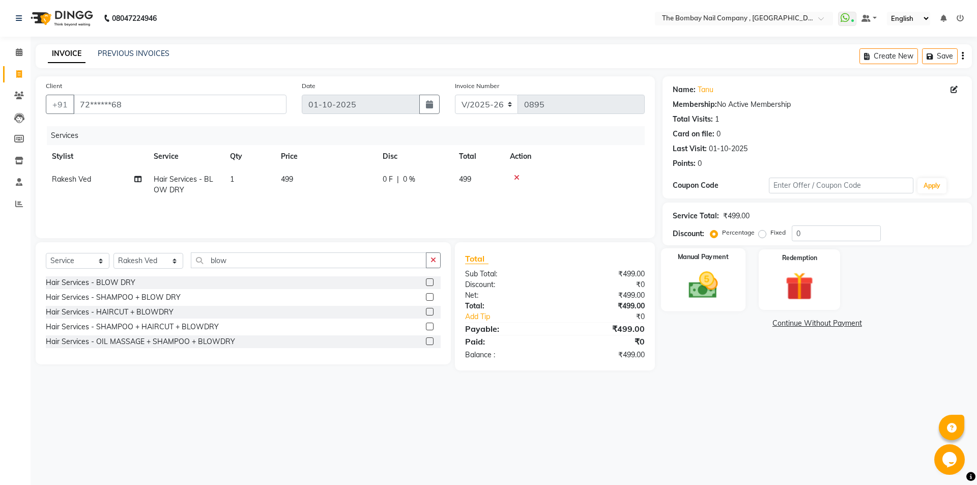
click at [702, 285] on img at bounding box center [702, 285] width 47 height 34
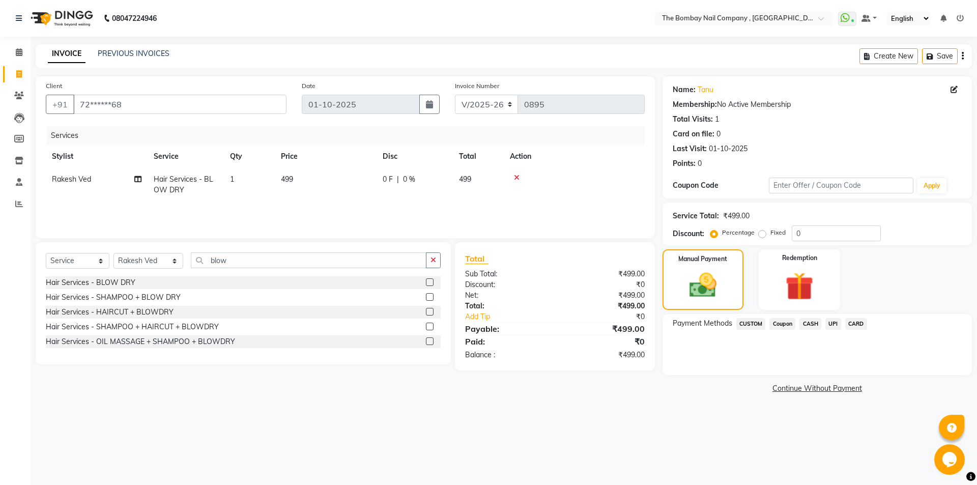
click at [829, 327] on span "UPI" at bounding box center [833, 324] width 16 height 12
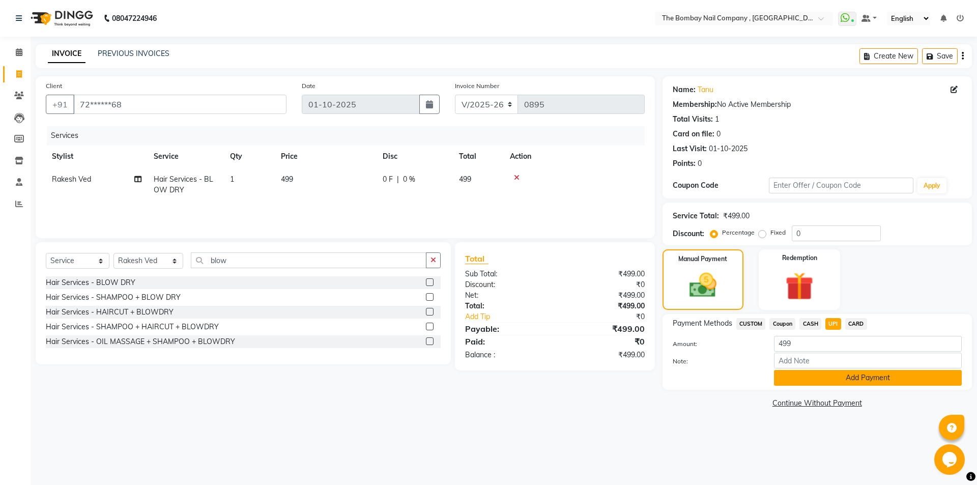
click at [902, 375] on button "Add Payment" at bounding box center [868, 378] width 188 height 16
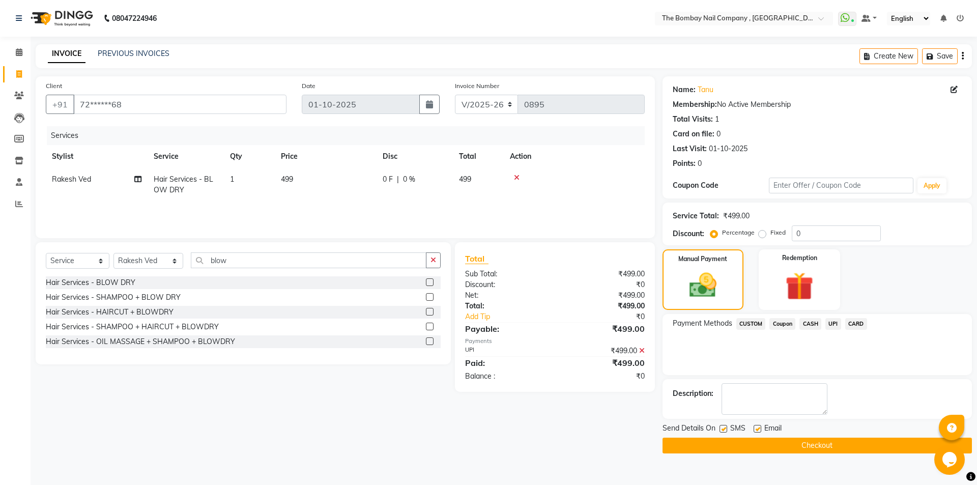
click at [715, 450] on button "Checkout" at bounding box center [816, 446] width 309 height 16
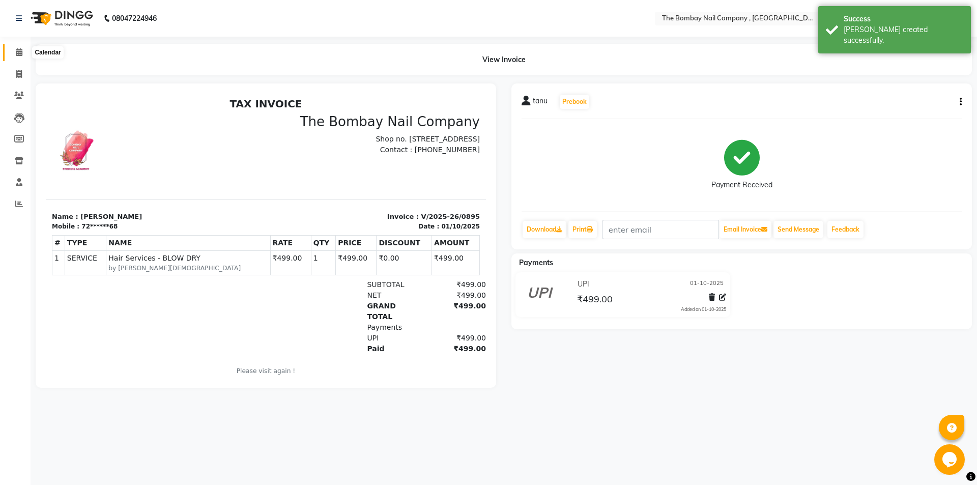
click at [18, 51] on icon at bounding box center [19, 52] width 7 height 8
